Goal: Task Accomplishment & Management: Use online tool/utility

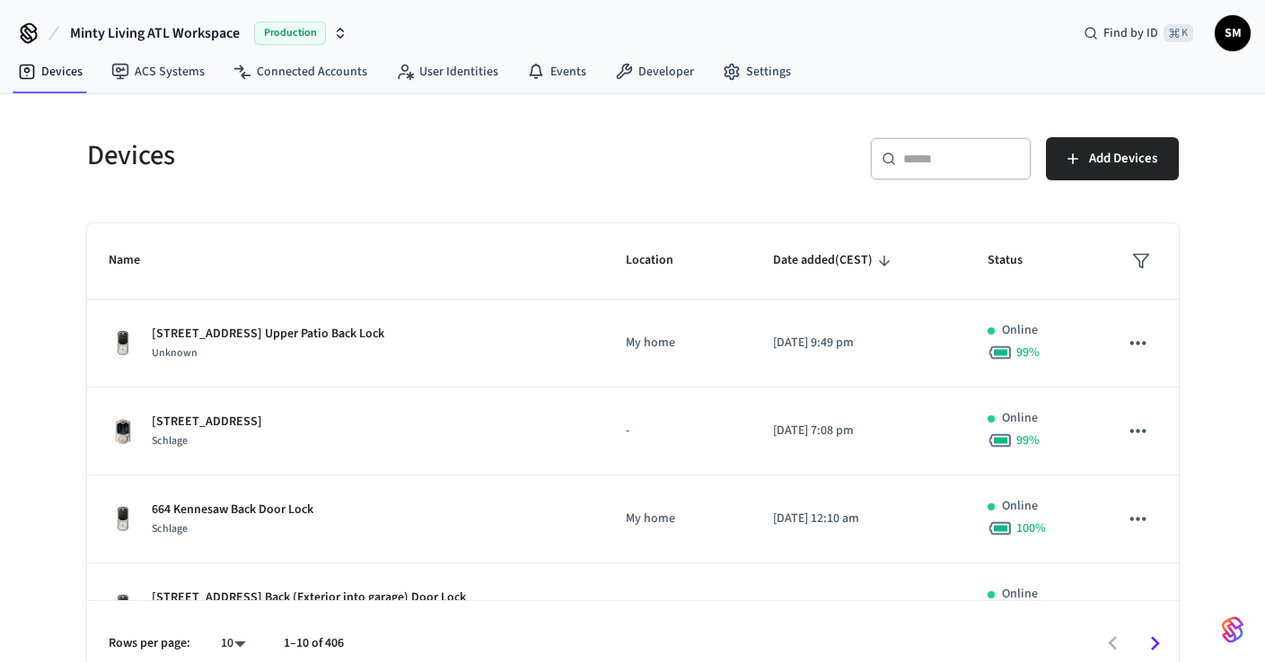
click at [932, 180] on div "​ ​" at bounding box center [951, 158] width 162 height 43
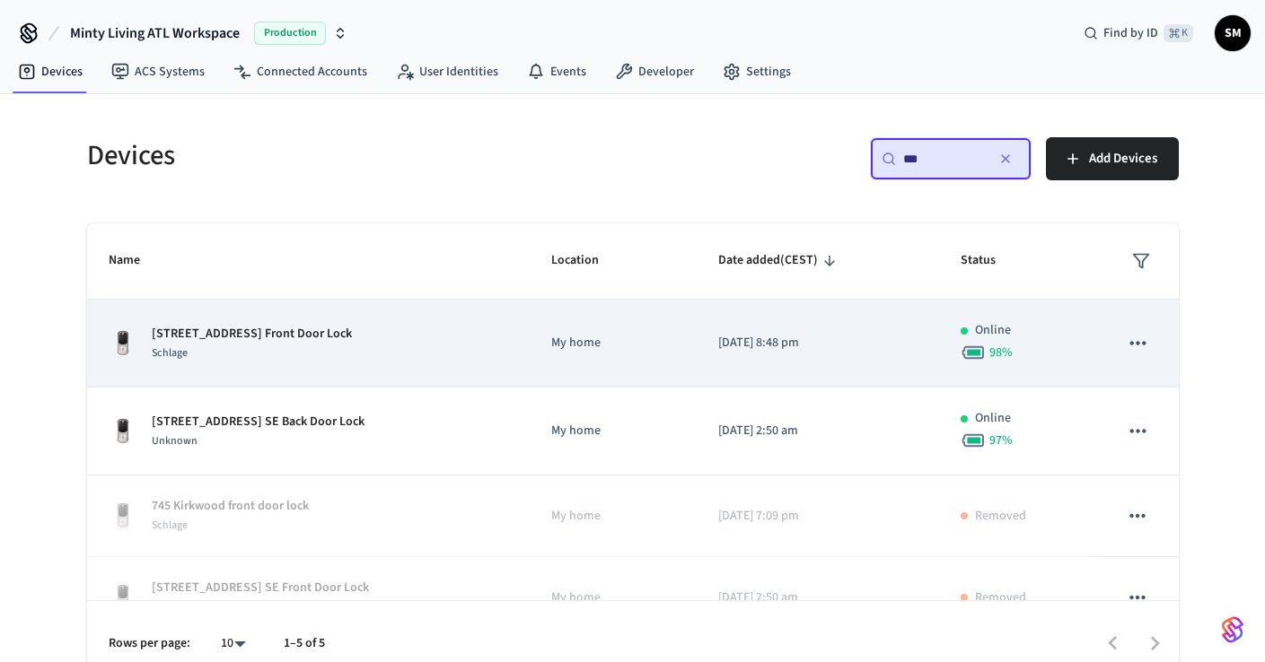
type input "***"
click at [278, 354] on div "Schlage" at bounding box center [252, 353] width 200 height 19
click at [206, 335] on p "[STREET_ADDRESS] Front Door Lock" at bounding box center [252, 334] width 200 height 19
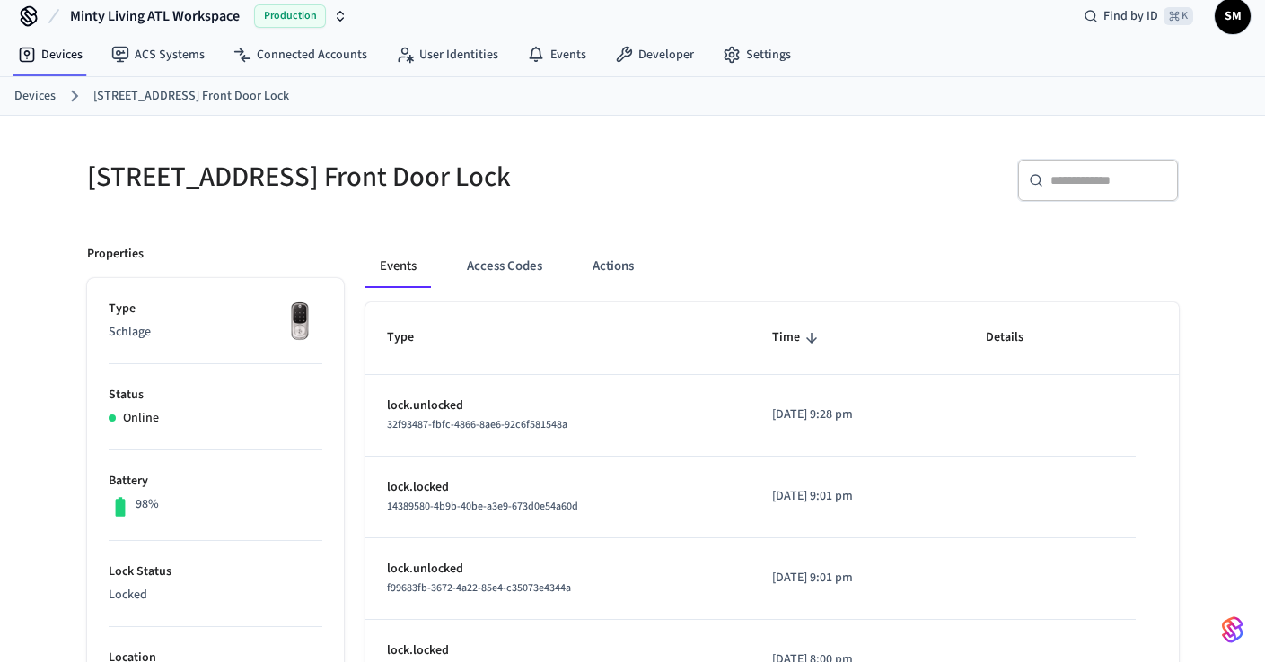
scroll to position [17, 0]
drag, startPoint x: 86, startPoint y: 166, endPoint x: 262, endPoint y: 165, distance: 175.9
click at [262, 165] on h5 "[STREET_ADDRESS] Front Door Lock" at bounding box center [354, 177] width 535 height 37
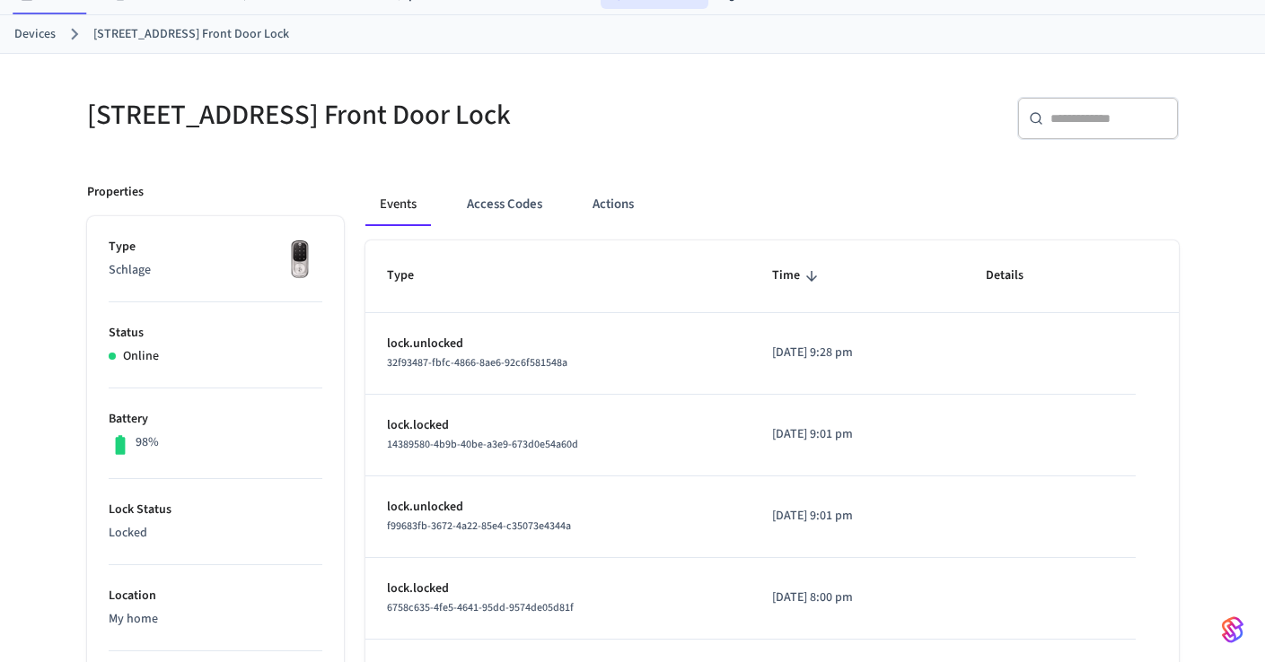
scroll to position [78, 0]
click at [504, 208] on button "Access Codes" at bounding box center [504, 205] width 104 height 43
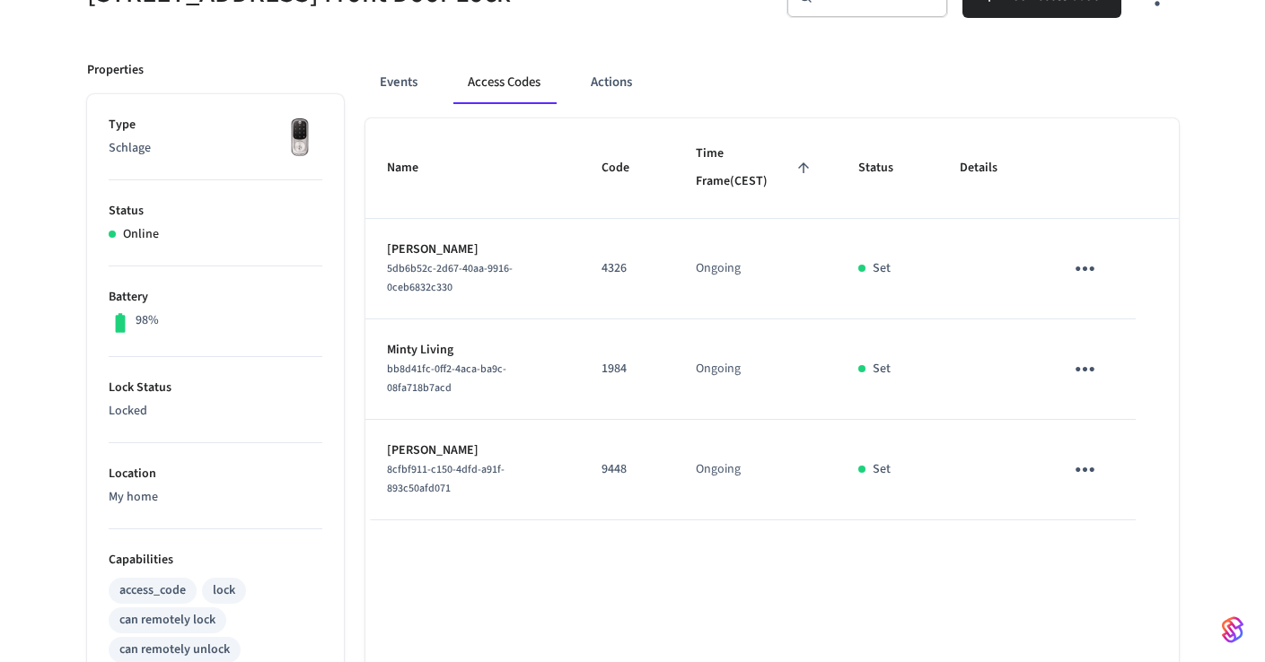
scroll to position [125, 0]
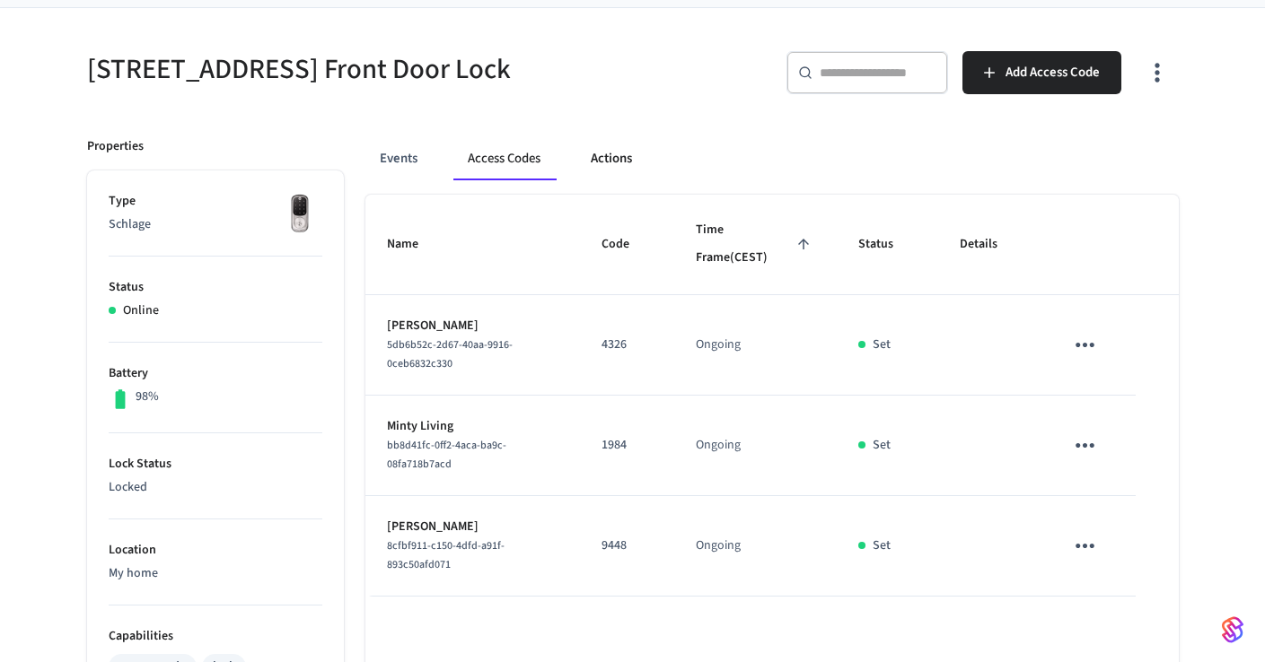
click at [611, 160] on button "Actions" at bounding box center [611, 158] width 70 height 43
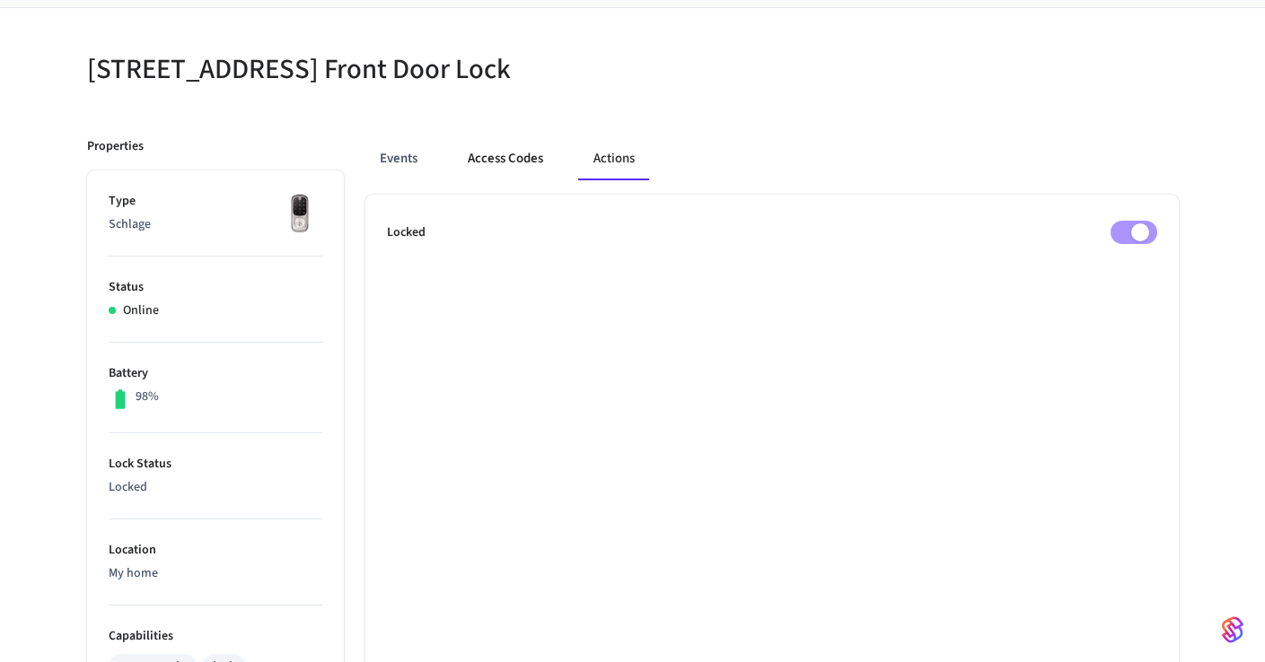
click at [508, 158] on button "Access Codes" at bounding box center [505, 158] width 104 height 43
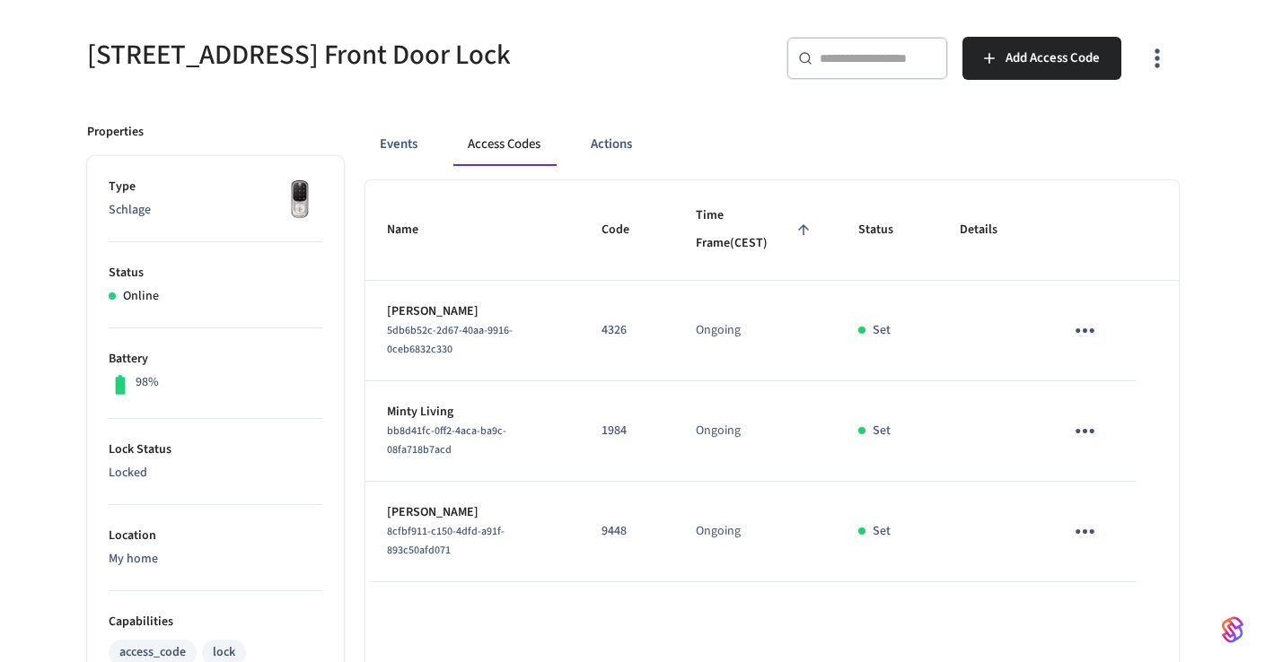
scroll to position [140, 0]
click at [618, 144] on button "Actions" at bounding box center [611, 143] width 70 height 43
